Goal: Information Seeking & Learning: Learn about a topic

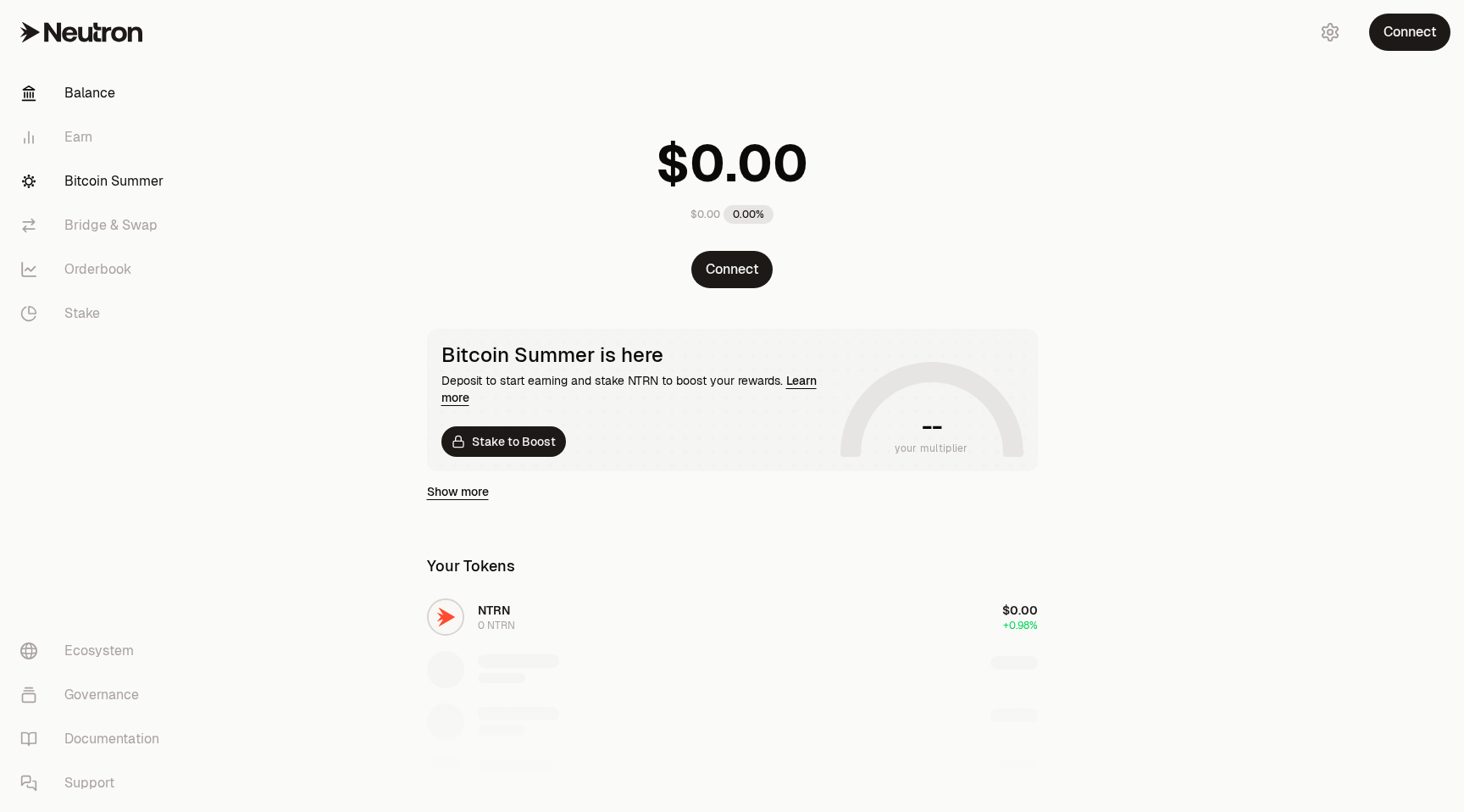
click at [127, 181] on link "Bitcoin Summer" at bounding box center [94, 181] width 176 height 44
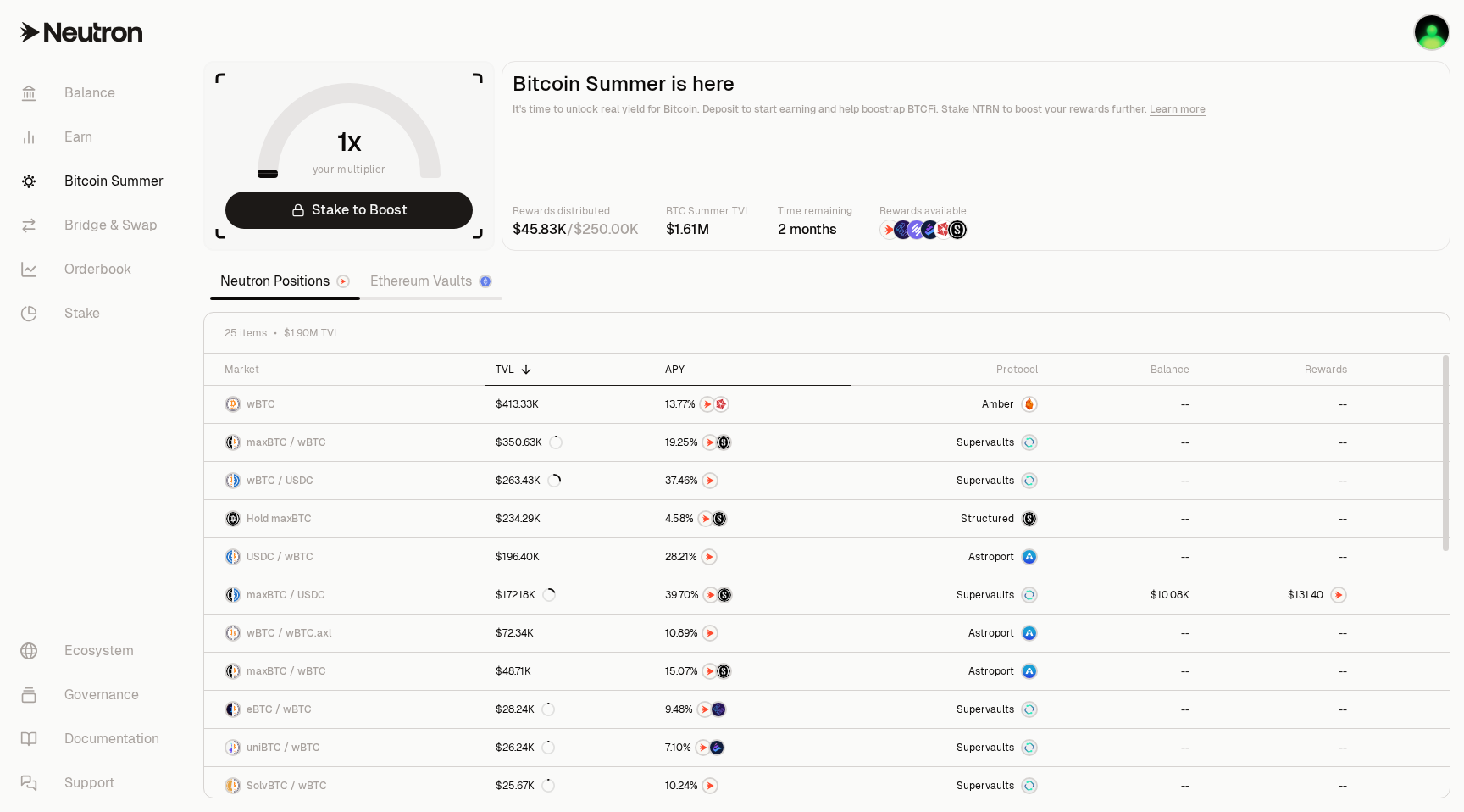
click at [667, 367] on div "APY" at bounding box center [753, 370] width 175 height 14
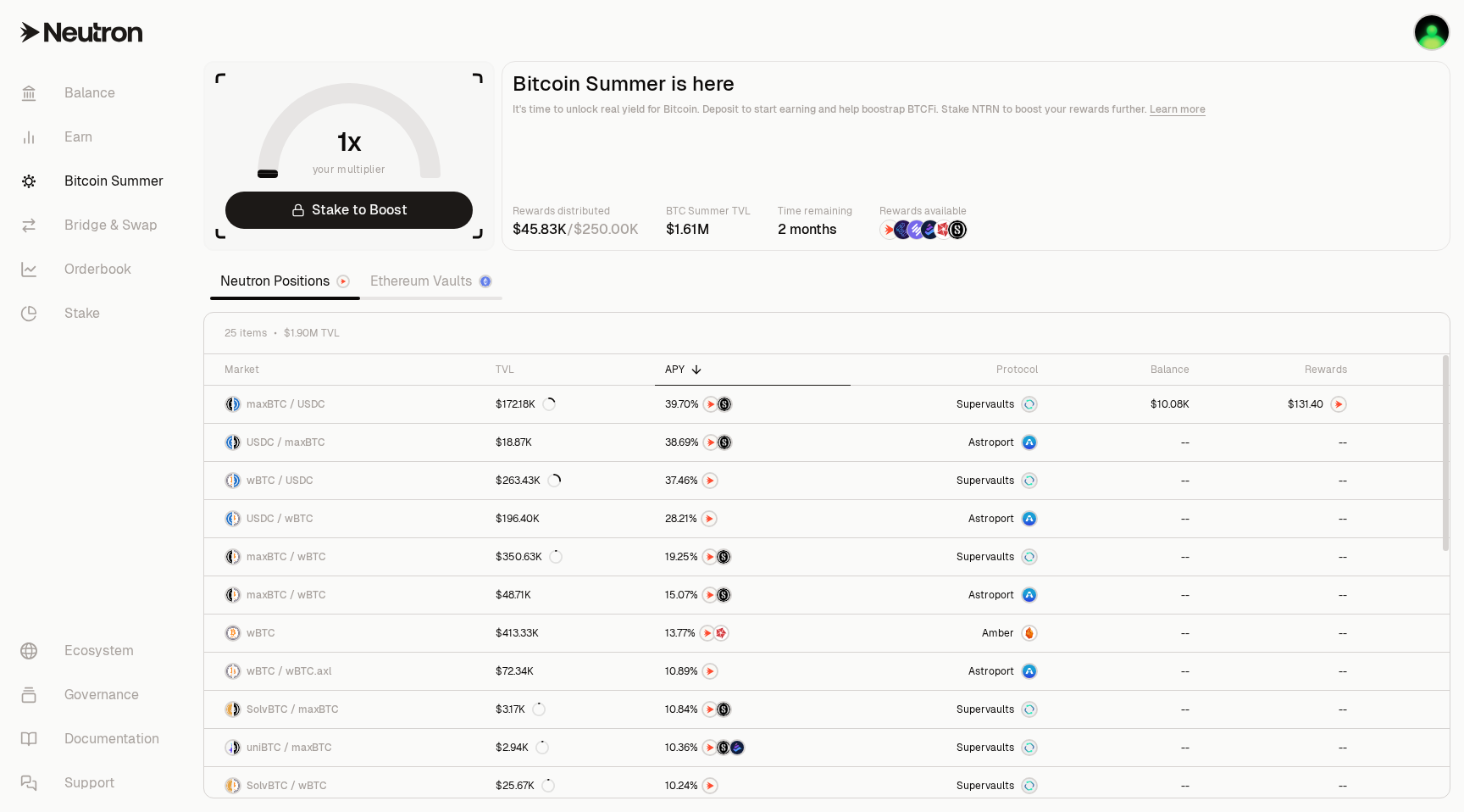
click at [669, 367] on div "APY" at bounding box center [753, 370] width 175 height 14
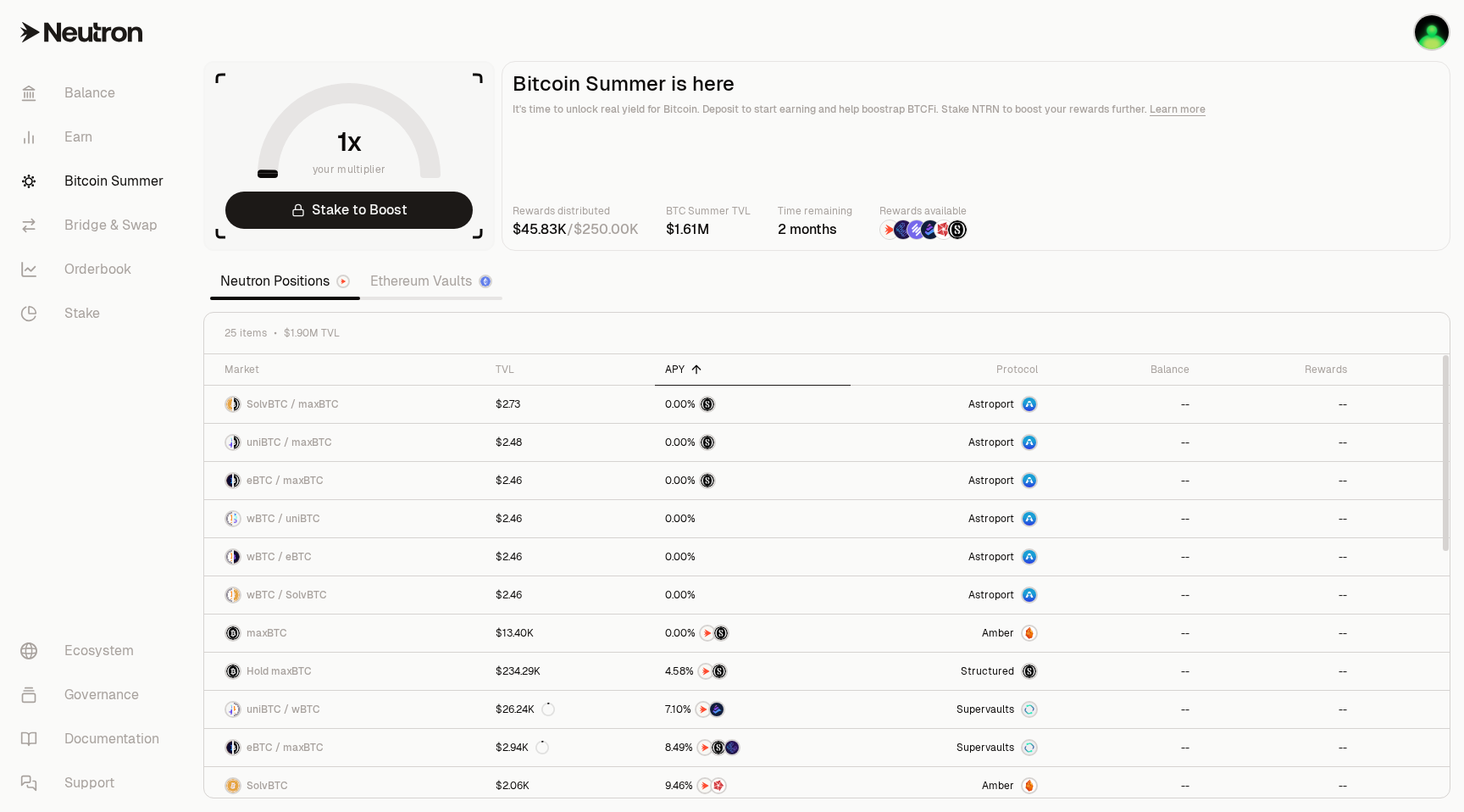
click at [669, 367] on div "APY" at bounding box center [753, 370] width 175 height 14
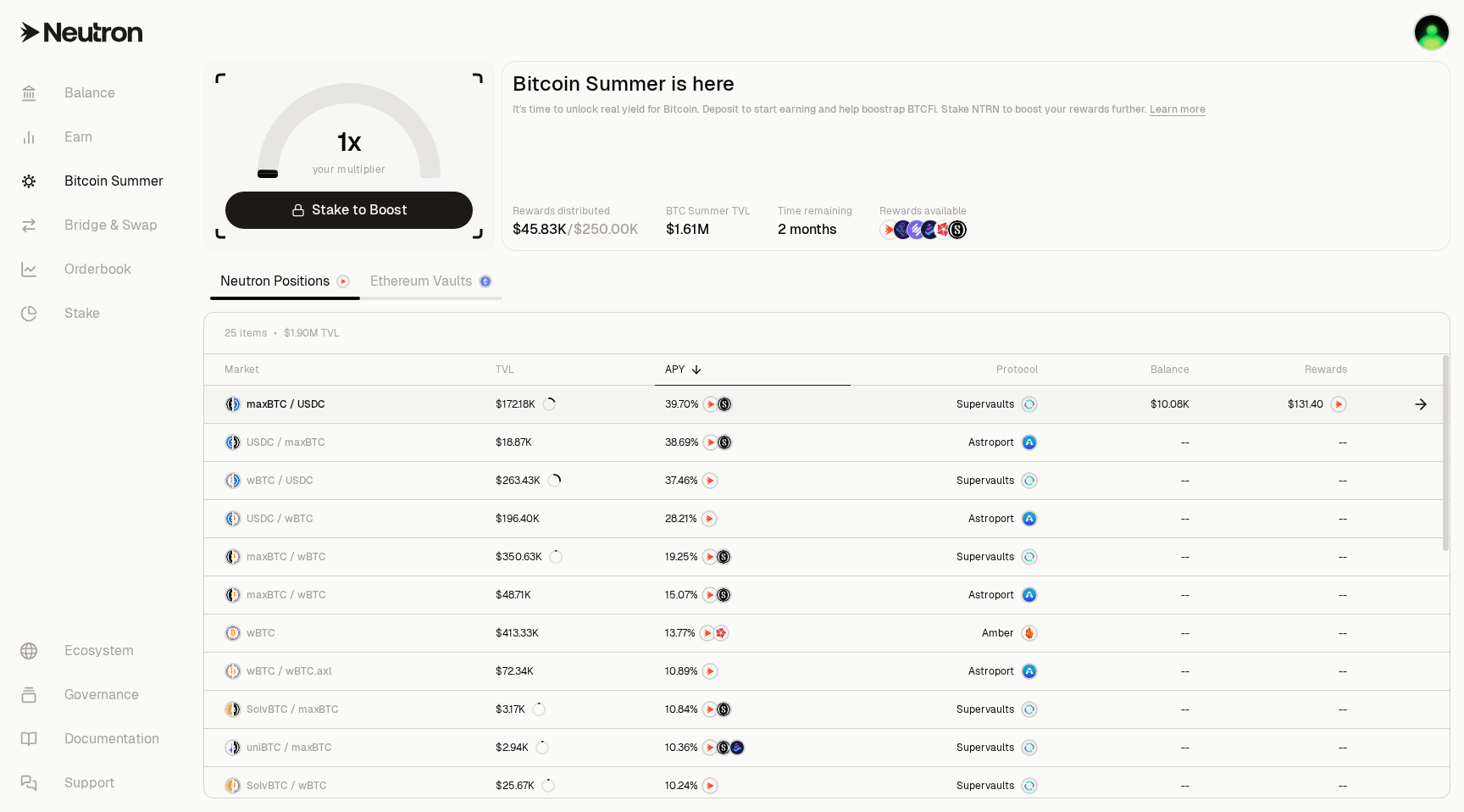
click at [1299, 402] on span "3" at bounding box center [1302, 404] width 6 height 13
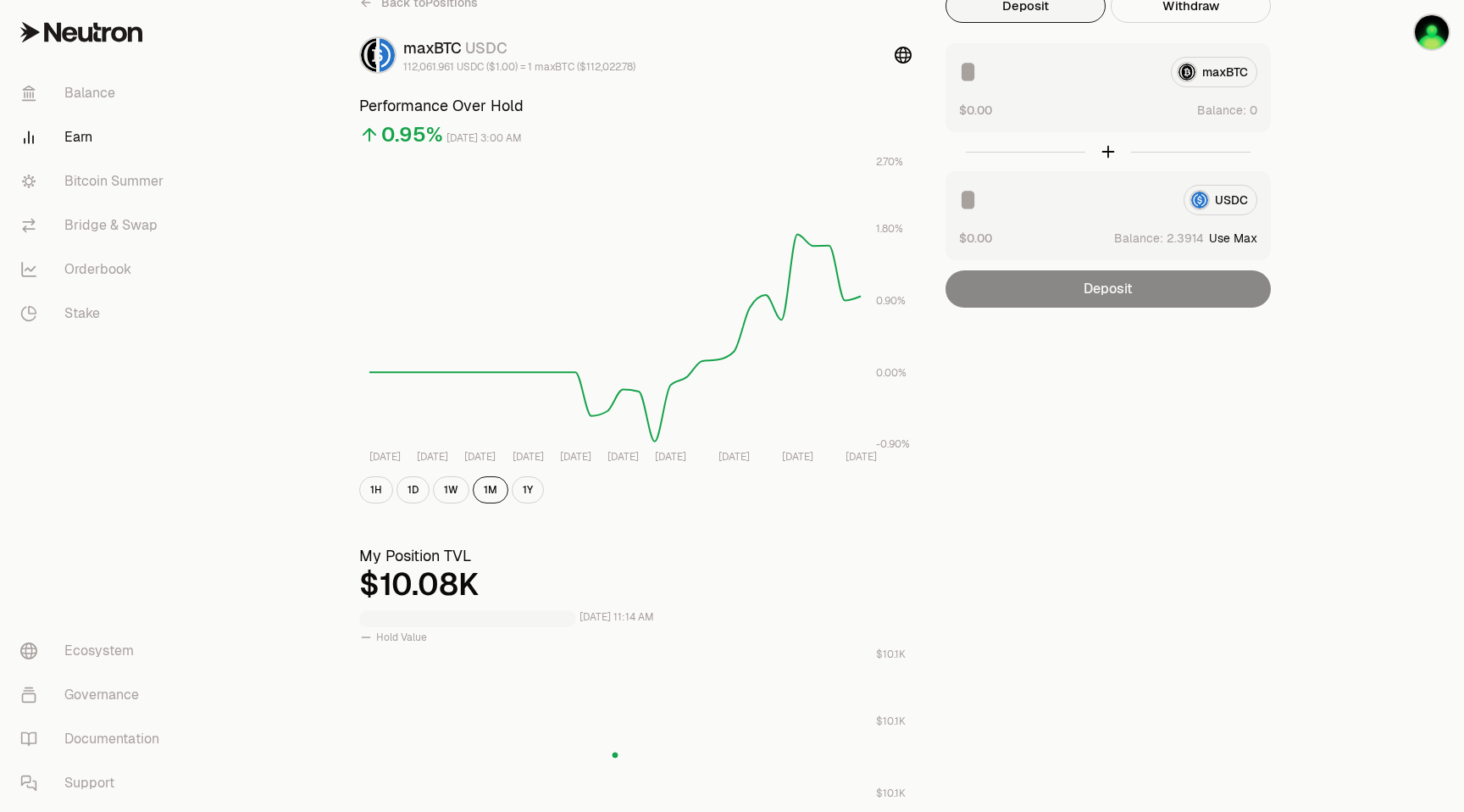
scroll to position [94, 0]
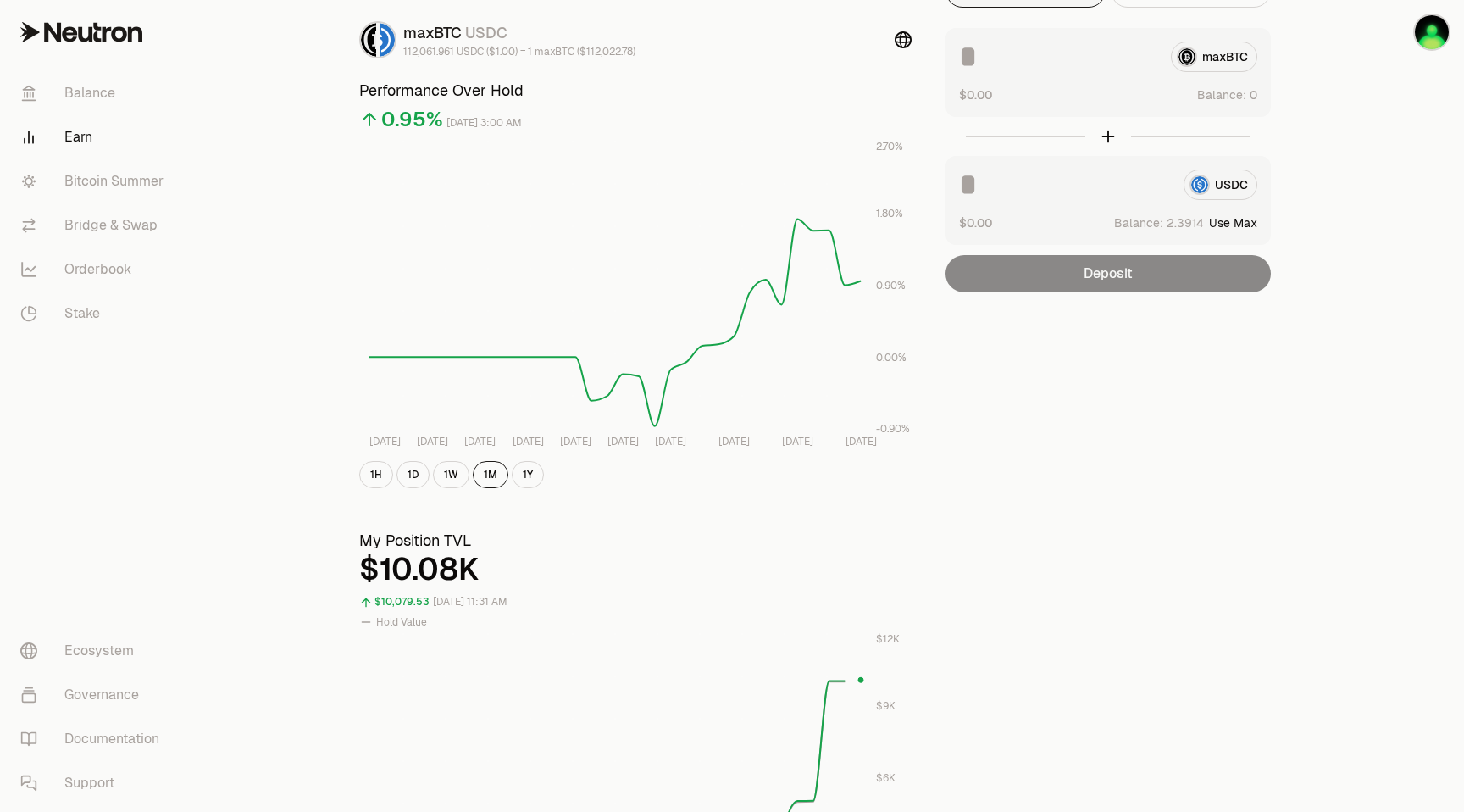
scroll to position [72, 0]
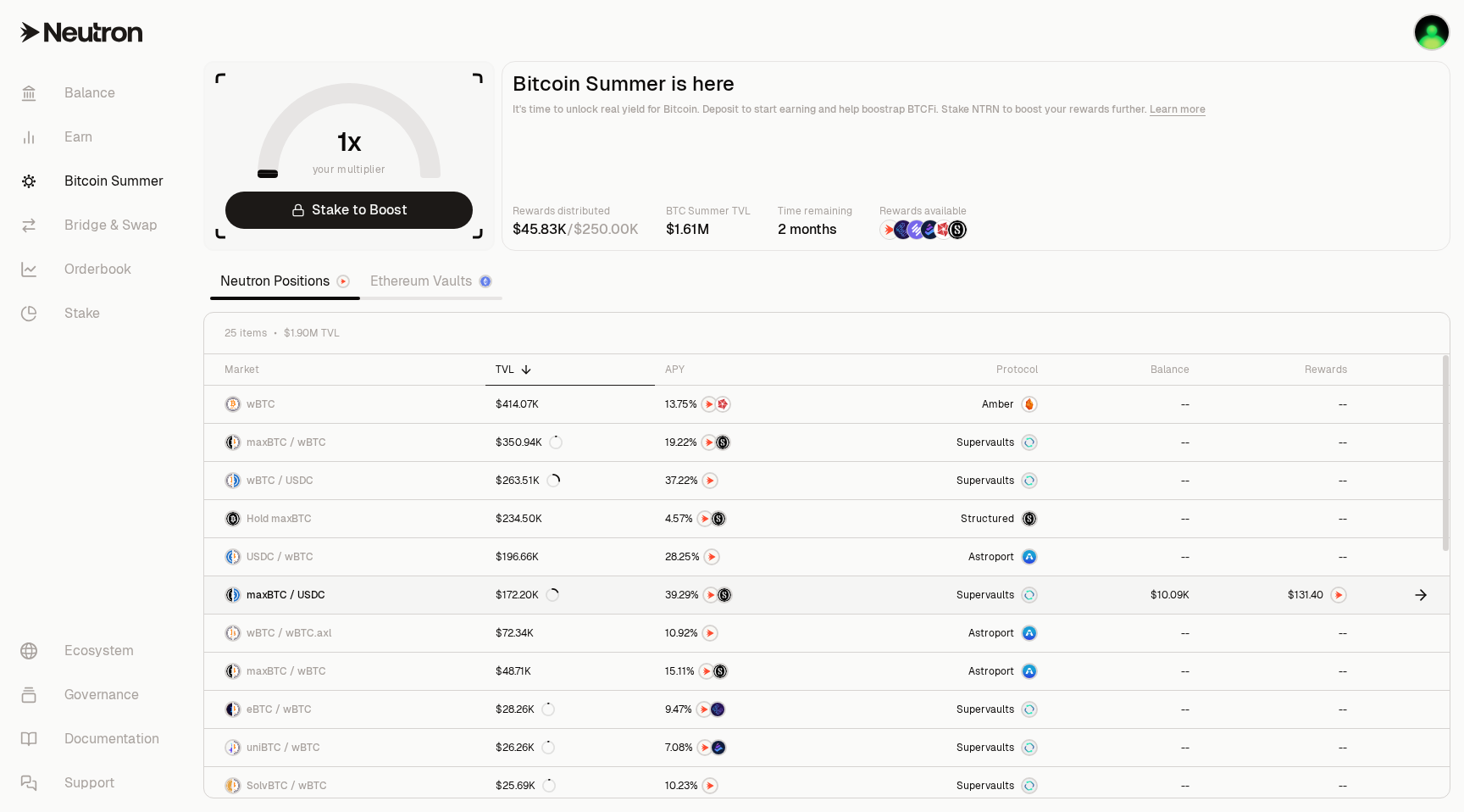
click at [1338, 592] on img at bounding box center [1339, 595] width 14 height 14
click at [1227, 595] on link at bounding box center [1278, 594] width 158 height 37
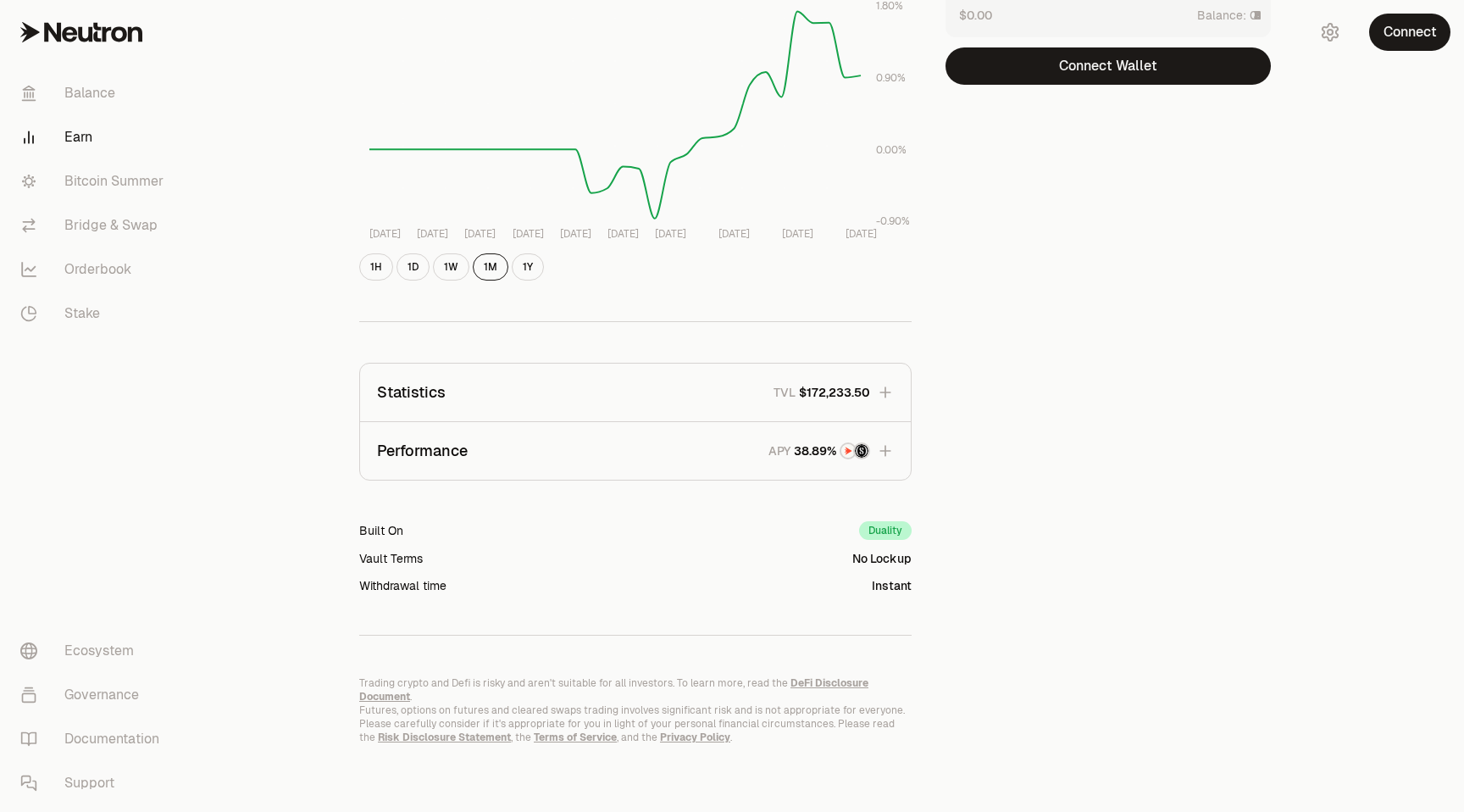
scroll to position [216, 0]
